Goal: Task Accomplishment & Management: Complete application form

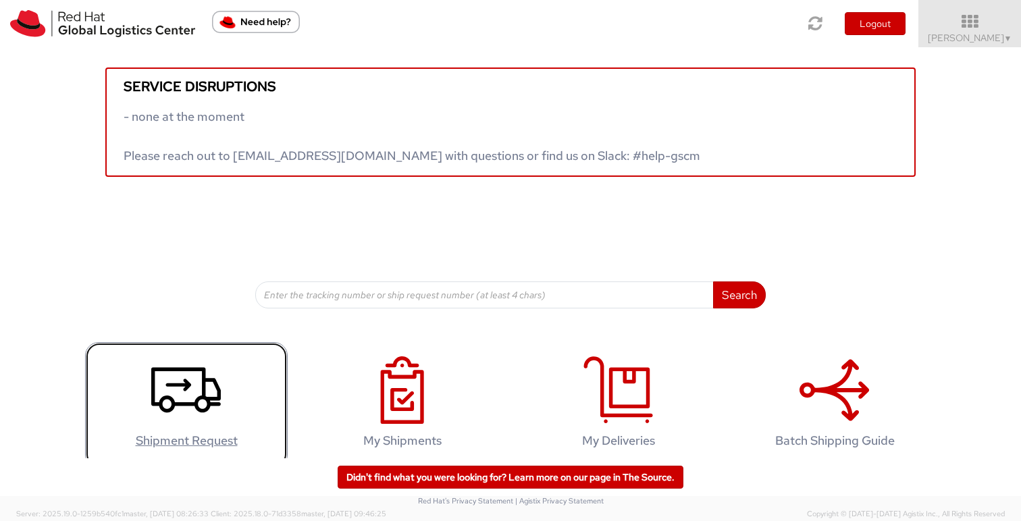
click at [187, 396] on icon at bounding box center [186, 389] width 70 height 67
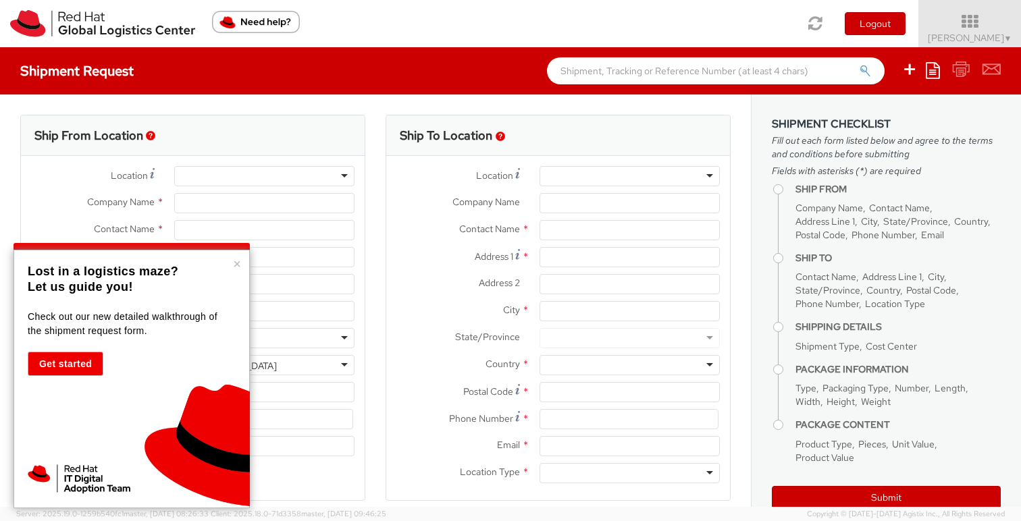
select select
select select "419"
click at [237, 269] on button "×" at bounding box center [237, 263] width 8 height 13
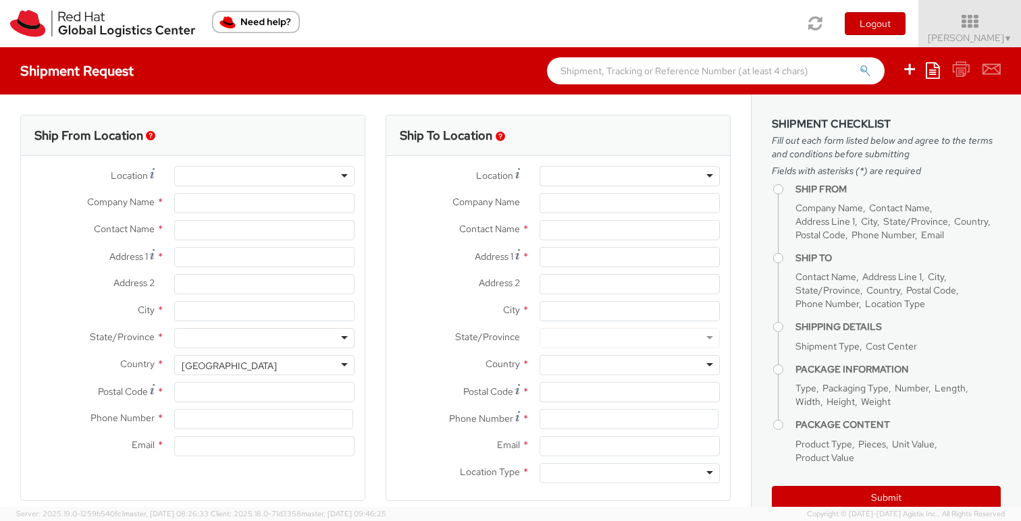
type input "Red Hat"
type input "Steffen Rocker"
type input "sroecker@redhat.com"
click at [628, 179] on div at bounding box center [629, 176] width 180 height 20
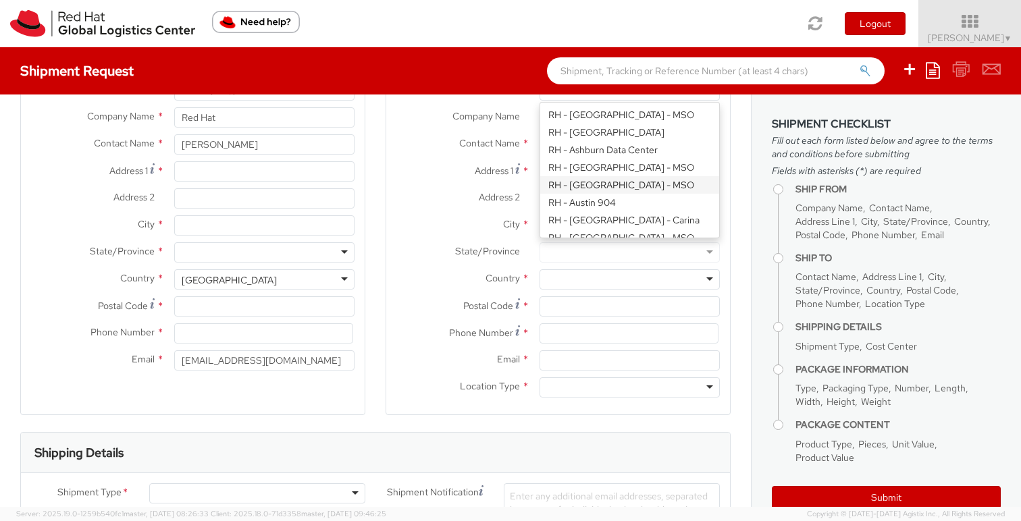
scroll to position [92, 0]
